Goal: Task Accomplishment & Management: Use online tool/utility

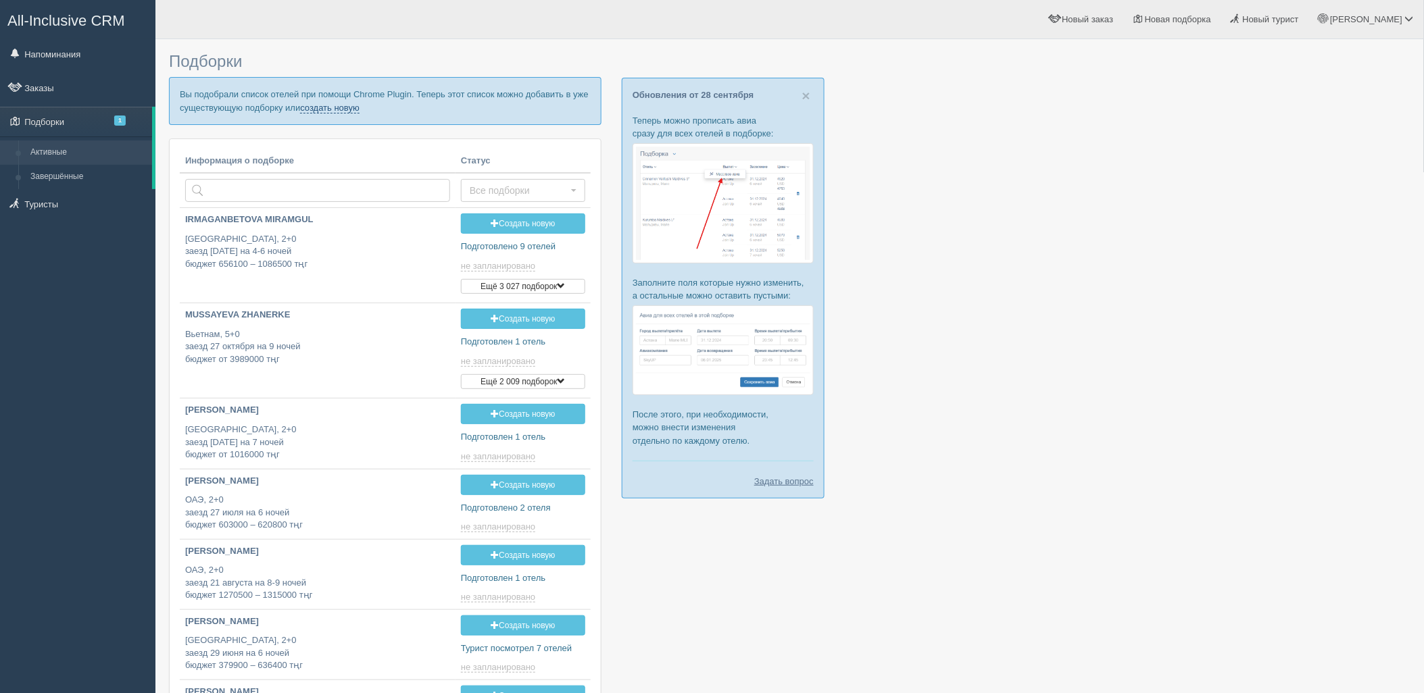
click at [332, 105] on link "создать новую" at bounding box center [329, 108] width 59 height 11
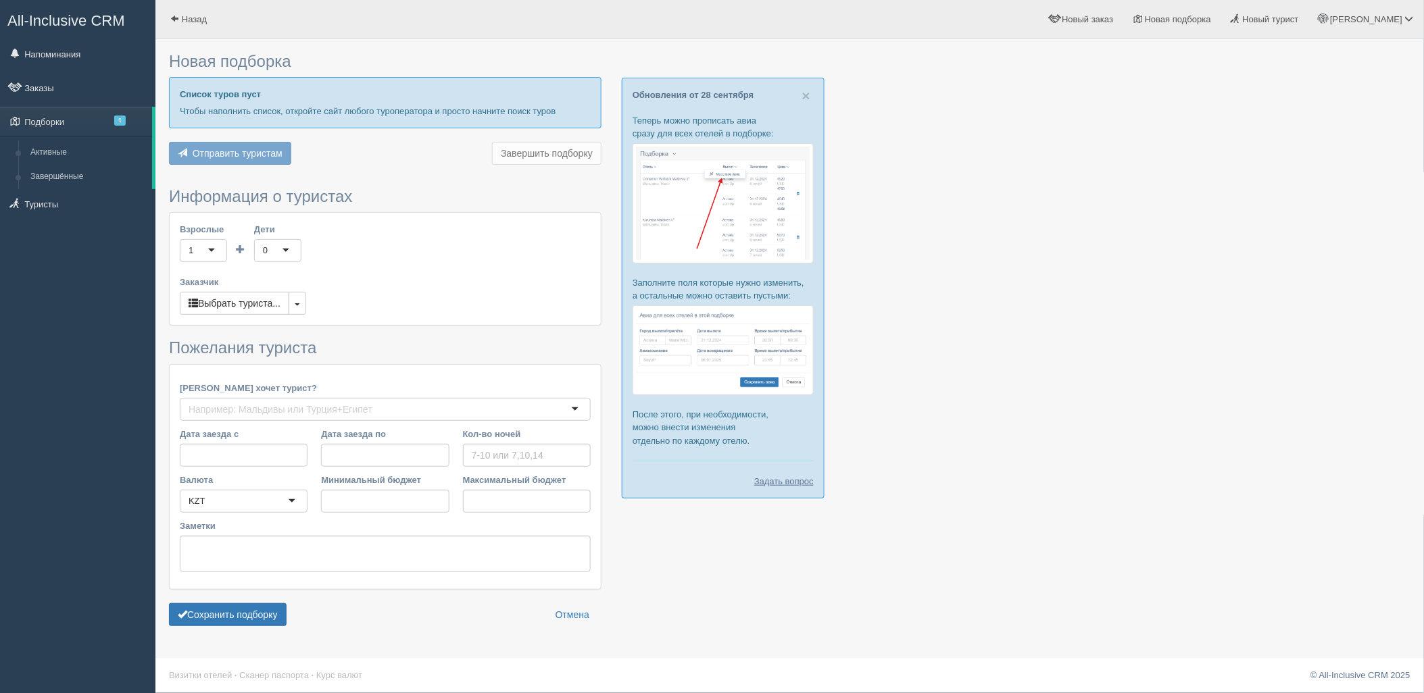
type input "8"
type input "2161900"
type input "2162000"
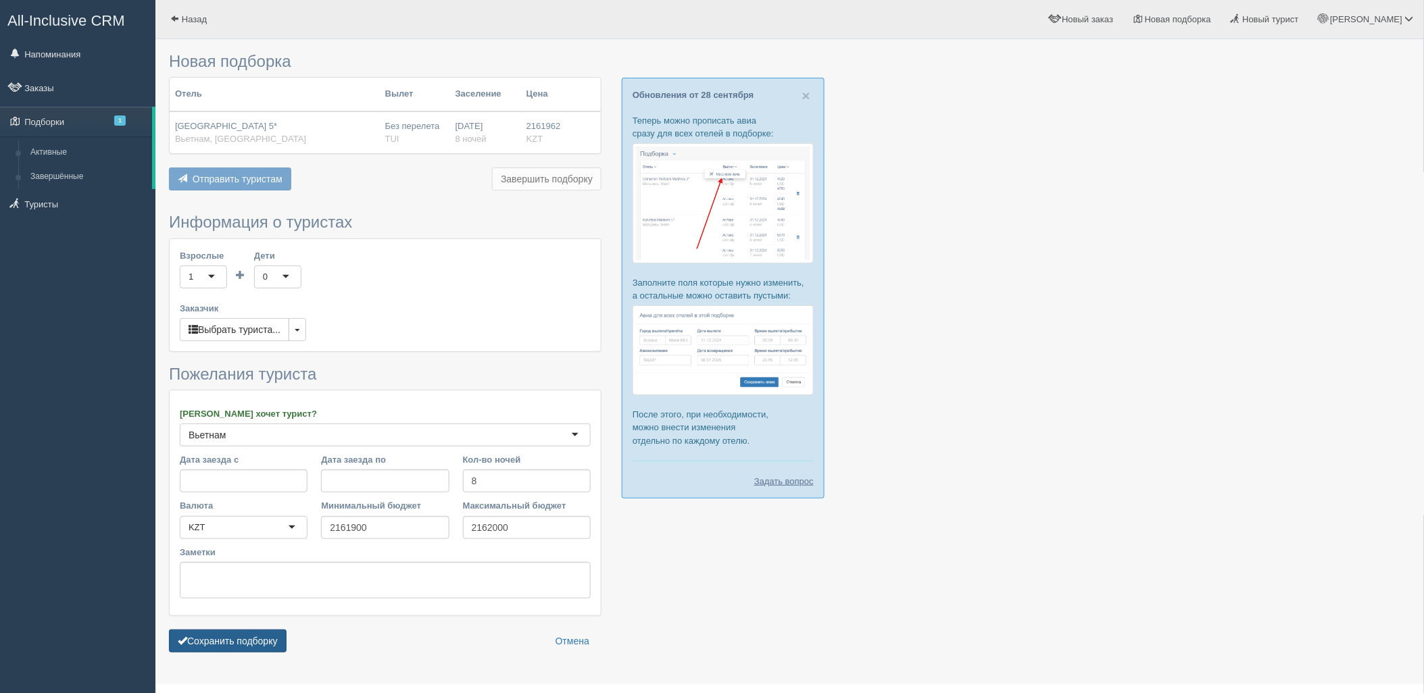
click at [225, 635] on button "Сохранить подборку" at bounding box center [228, 641] width 118 height 23
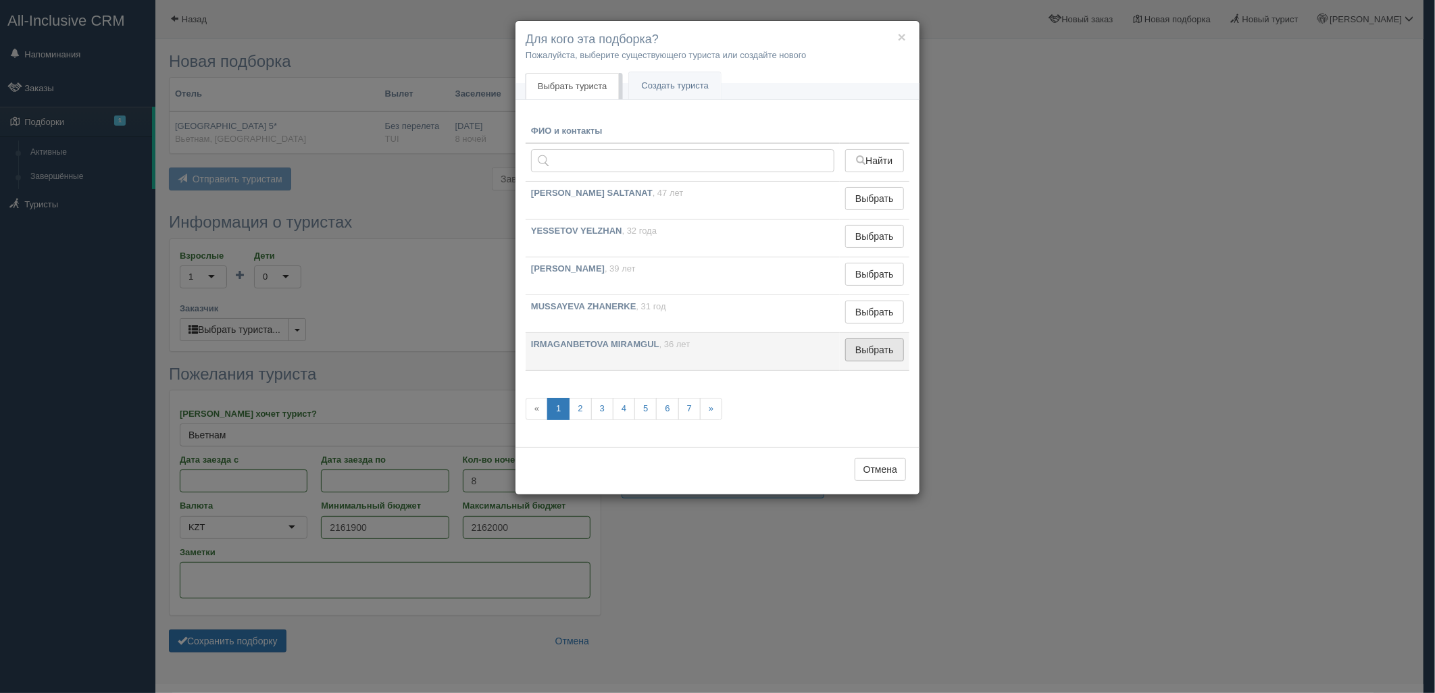
click at [883, 357] on button "Выбрать" at bounding box center [874, 350] width 59 height 23
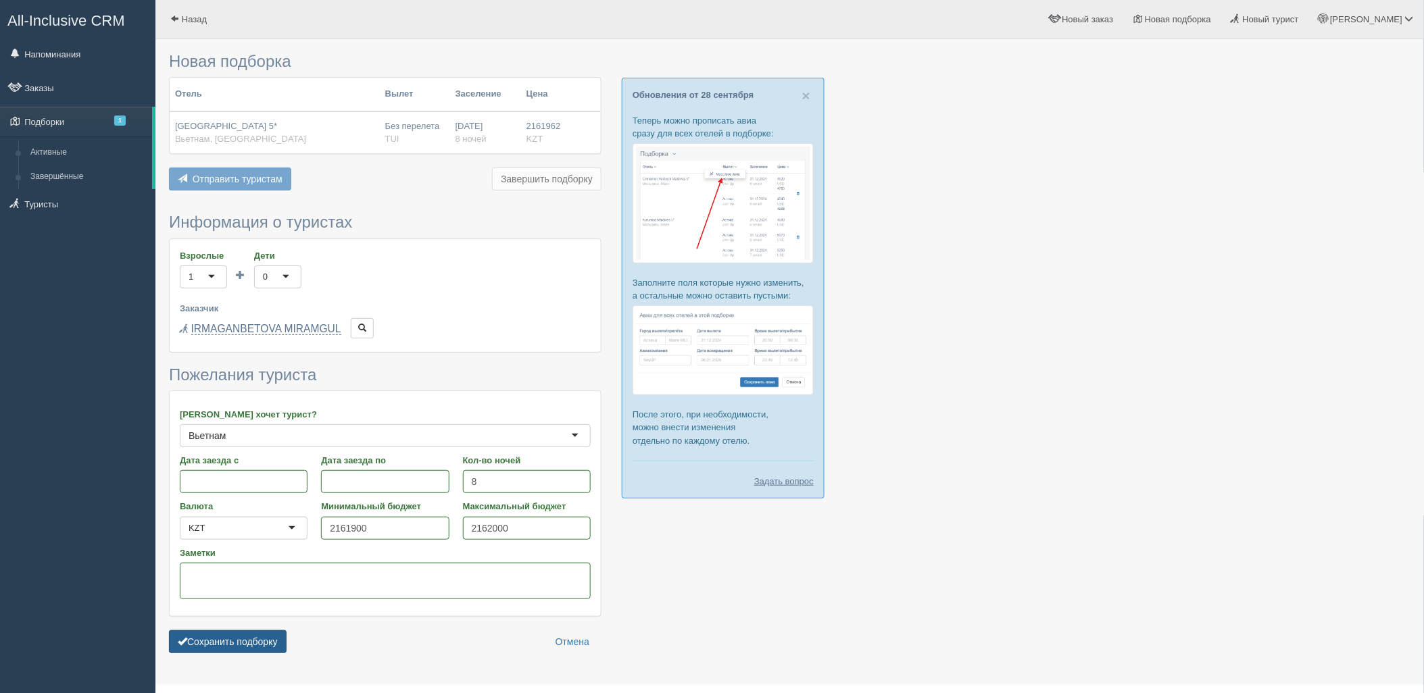
click at [268, 651] on button "Сохранить подборку" at bounding box center [228, 641] width 118 height 23
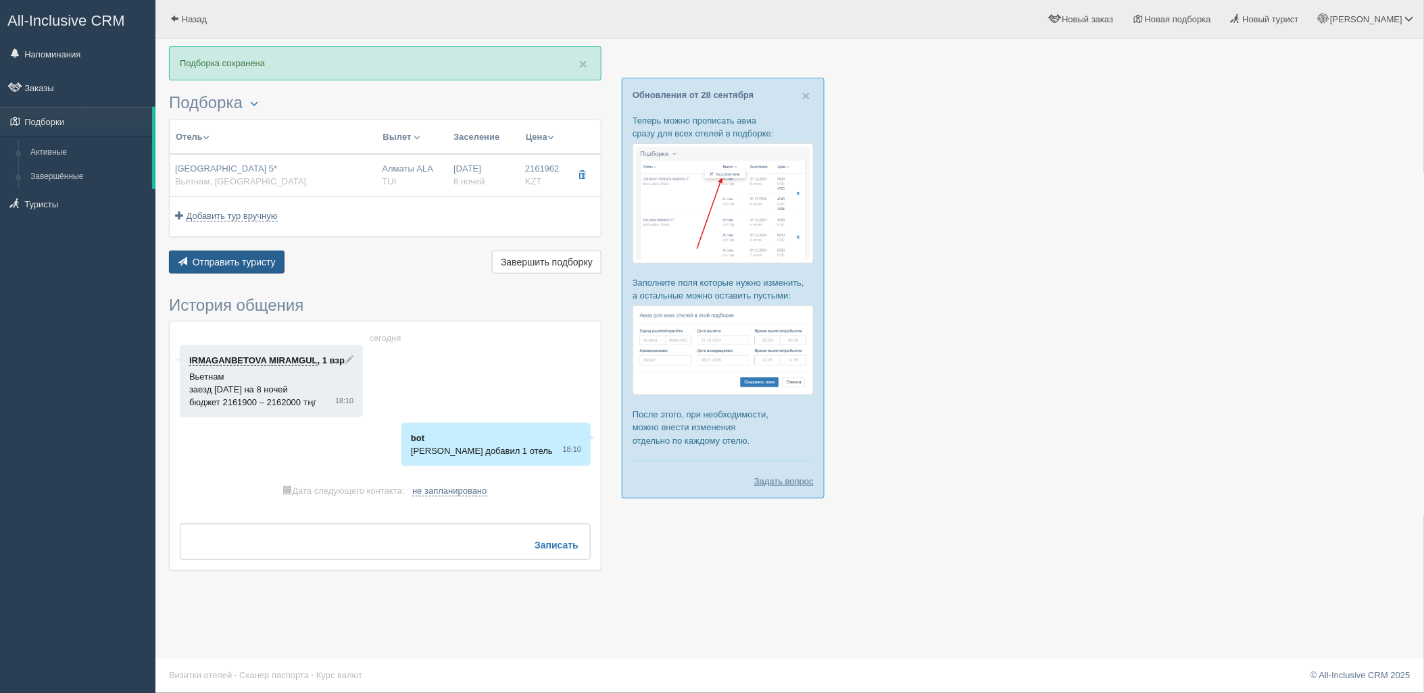
click at [231, 257] on span "Отправить туристу" at bounding box center [234, 262] width 83 height 11
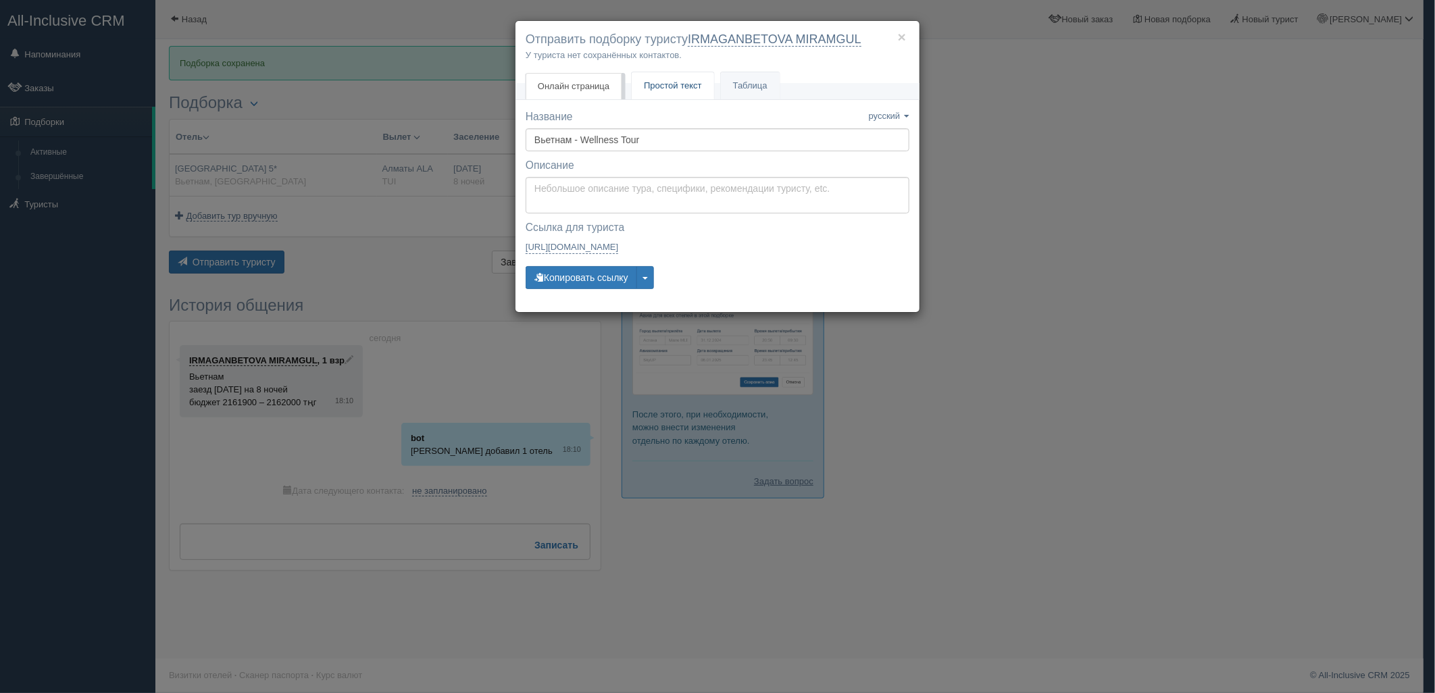
click at [679, 91] on link "Простой текст Текст" at bounding box center [673, 86] width 82 height 28
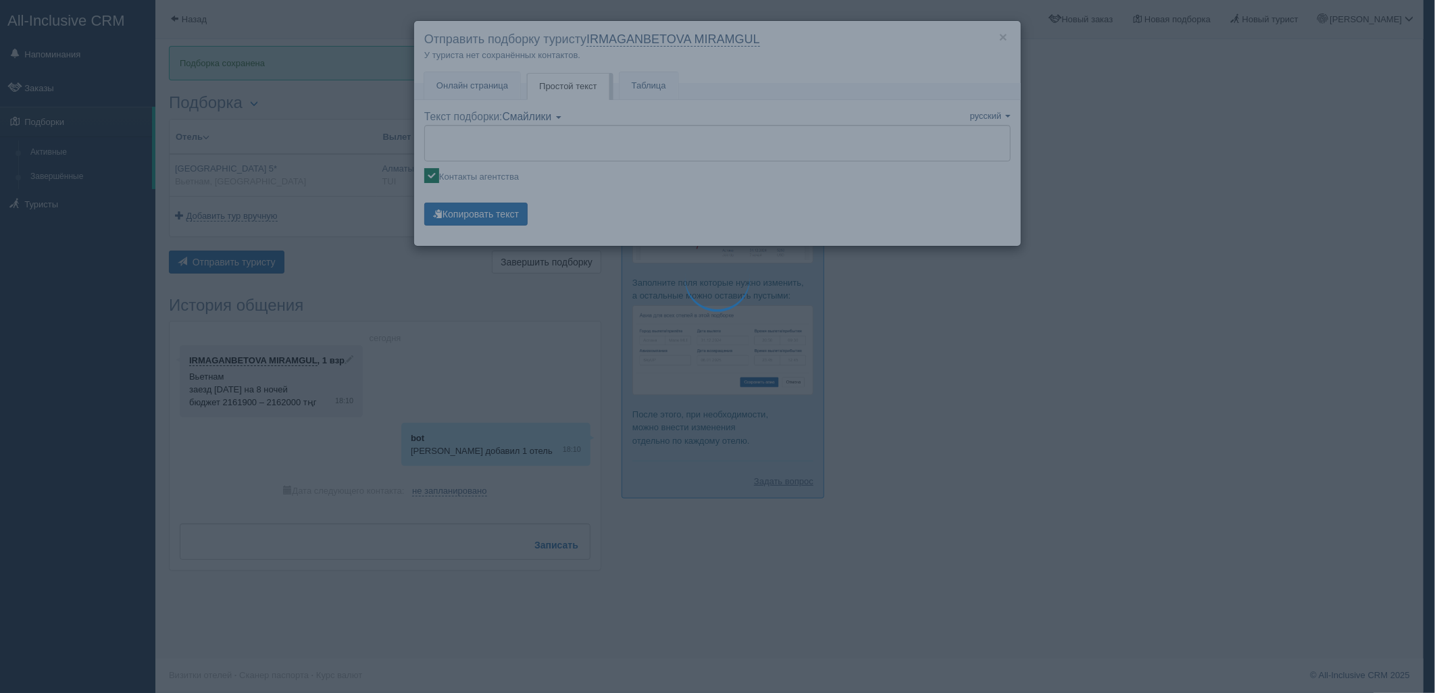
type textarea "🌞 Loremi dolo! Sitametcon Adi elitseddoei temporinc utlabore: 🌎 Etdolor, Magnaa…"
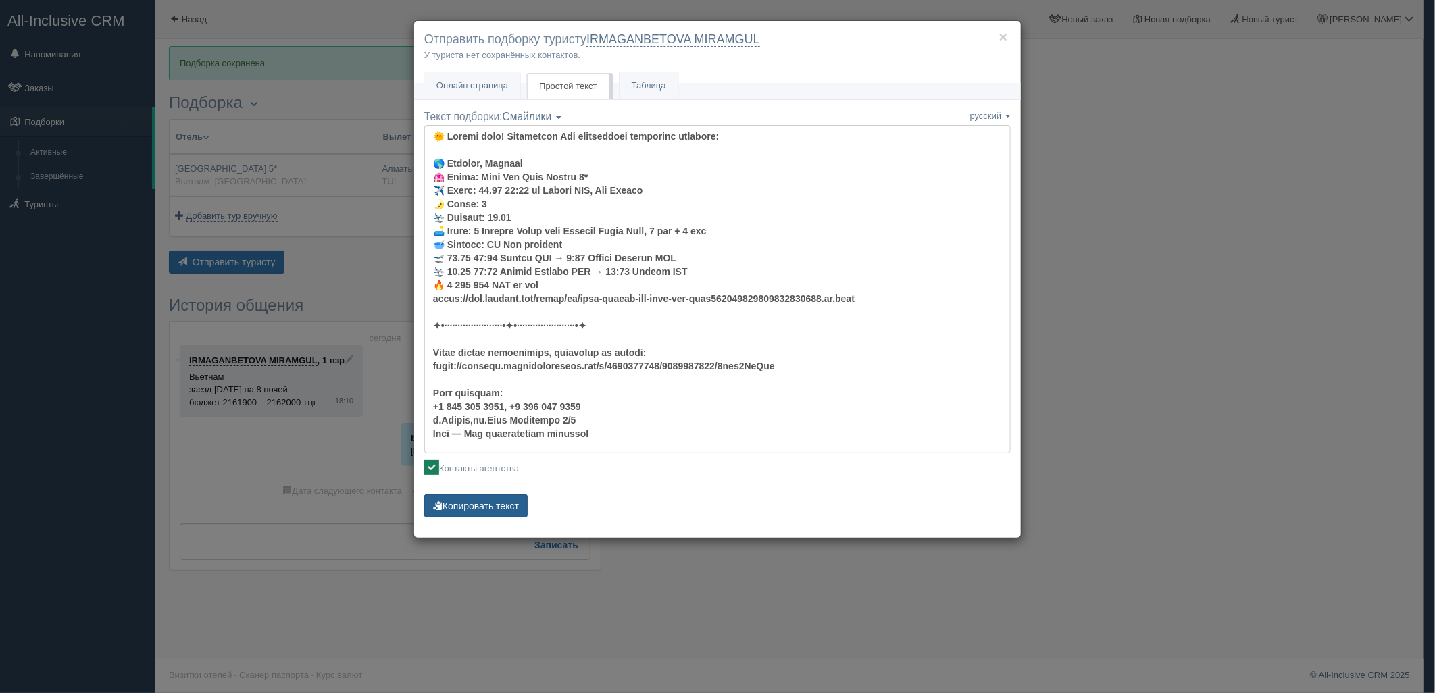
click at [490, 499] on button "Копировать текст" at bounding box center [475, 506] width 103 height 23
